Goal: Check status

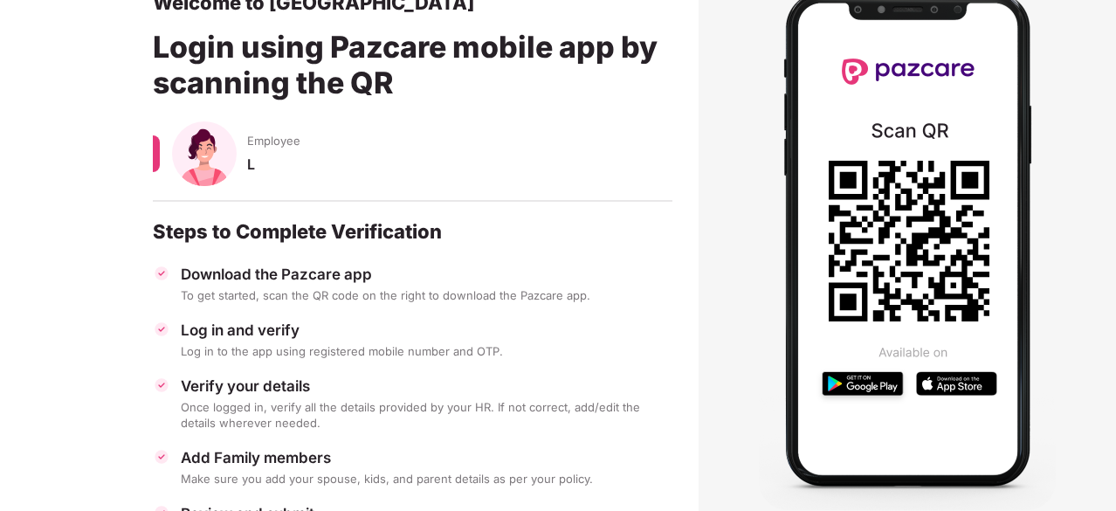
scroll to position [215, 0]
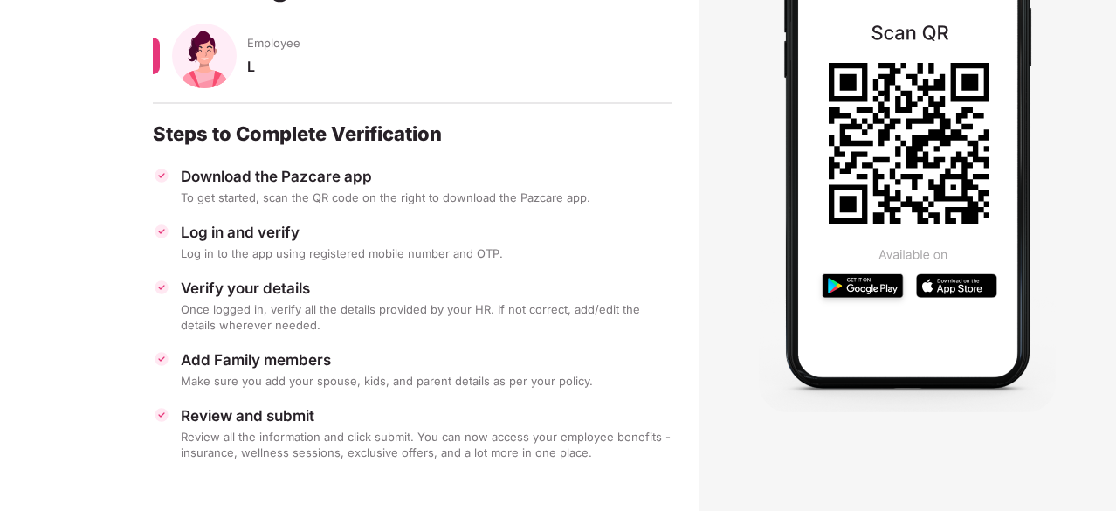
click at [215, 307] on div "Once logged in, verify all the details provided by your HR. If not correct, add…" at bounding box center [426, 316] width 491 height 31
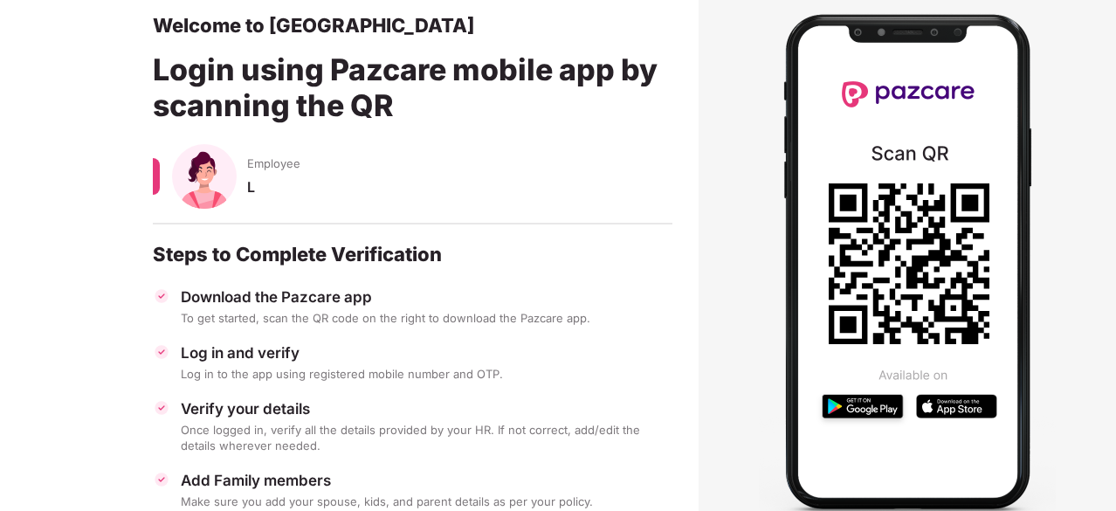
scroll to position [0, 0]
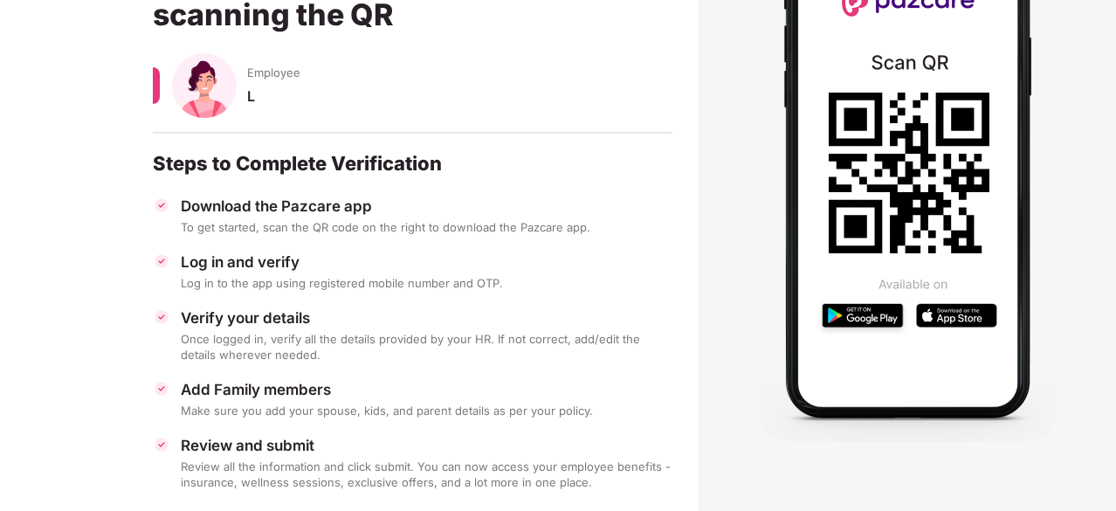
scroll to position [215, 0]
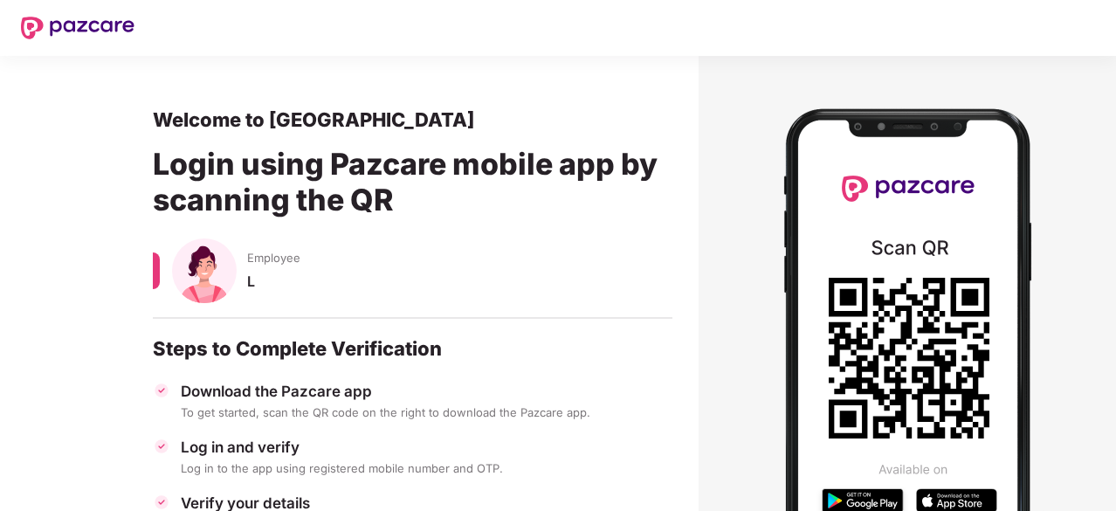
scroll to position [215, 0]
